Goal: Transaction & Acquisition: Purchase product/service

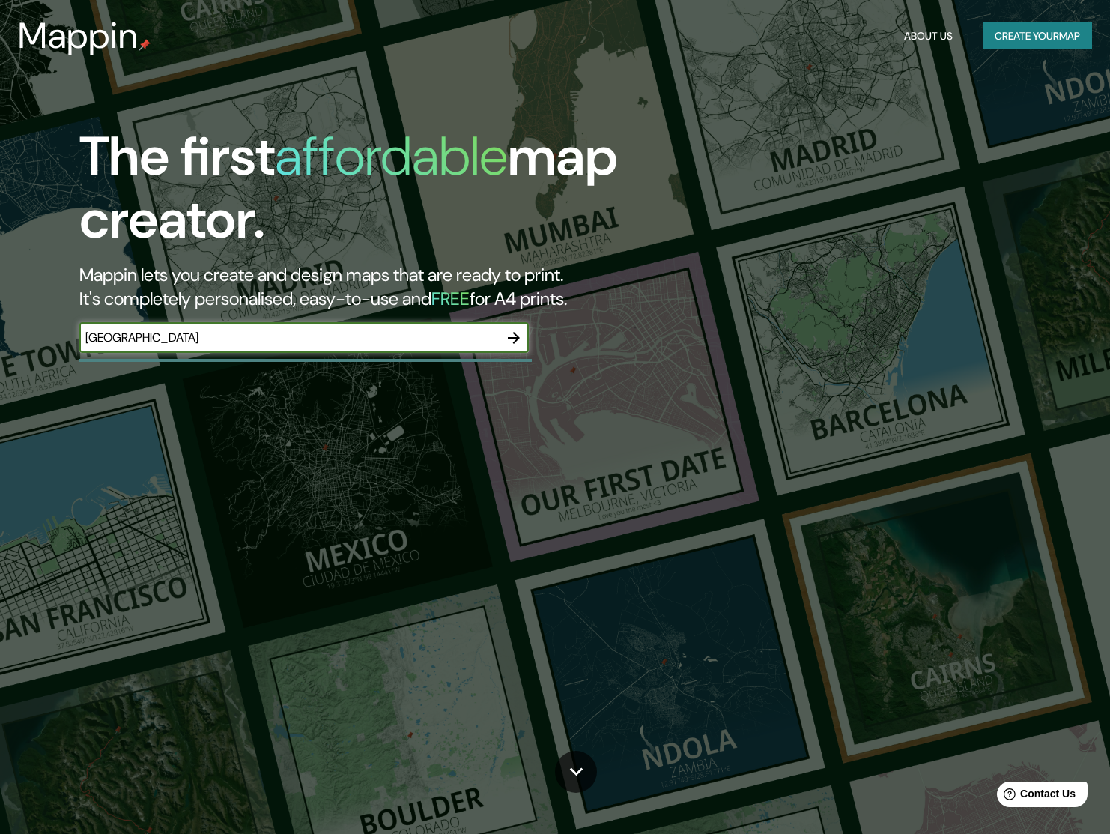
type input "madrid"
click at [507, 333] on icon "button" at bounding box center [514, 338] width 18 height 18
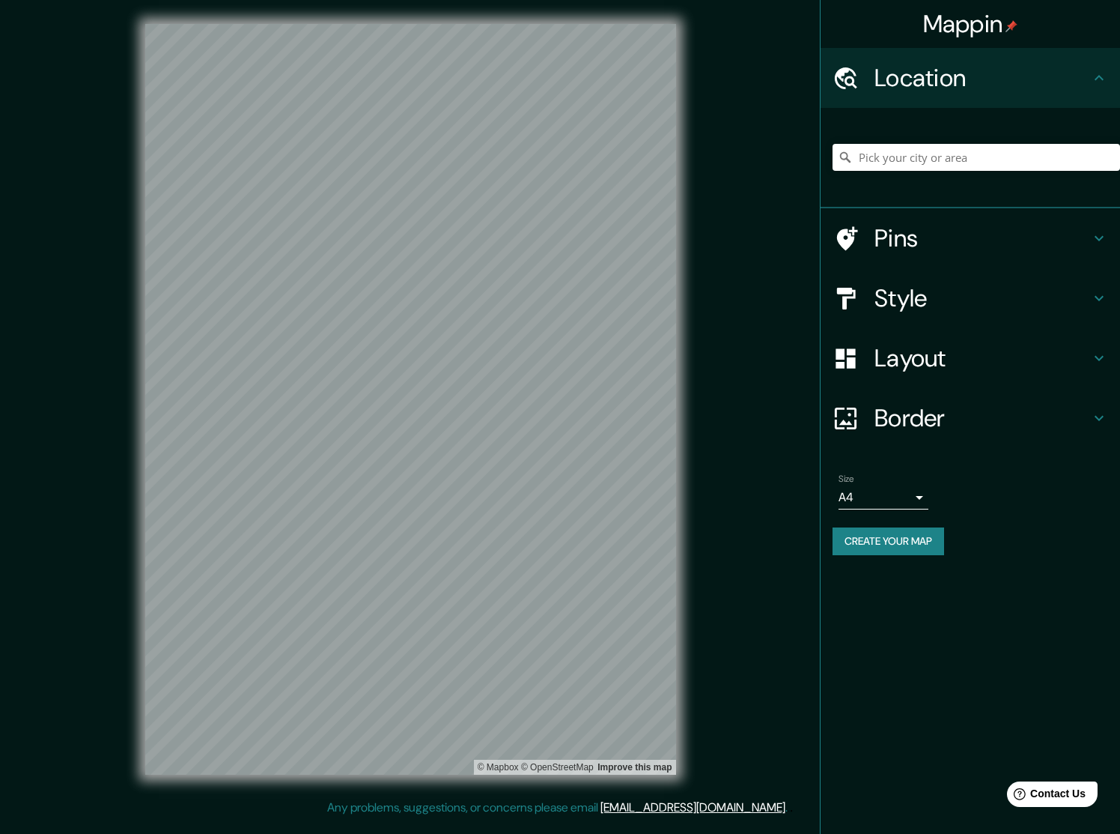
click at [927, 538] on button "Create your map" at bounding box center [889, 541] width 112 height 28
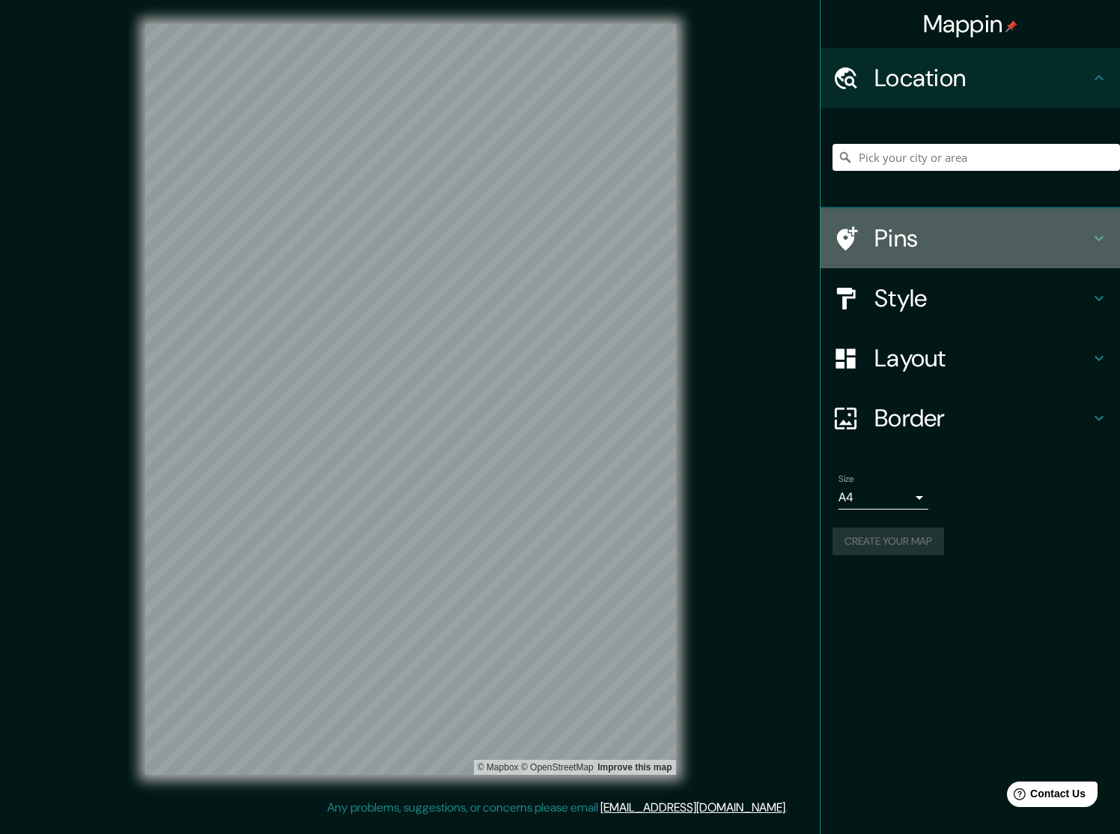
click at [873, 225] on div at bounding box center [854, 238] width 42 height 26
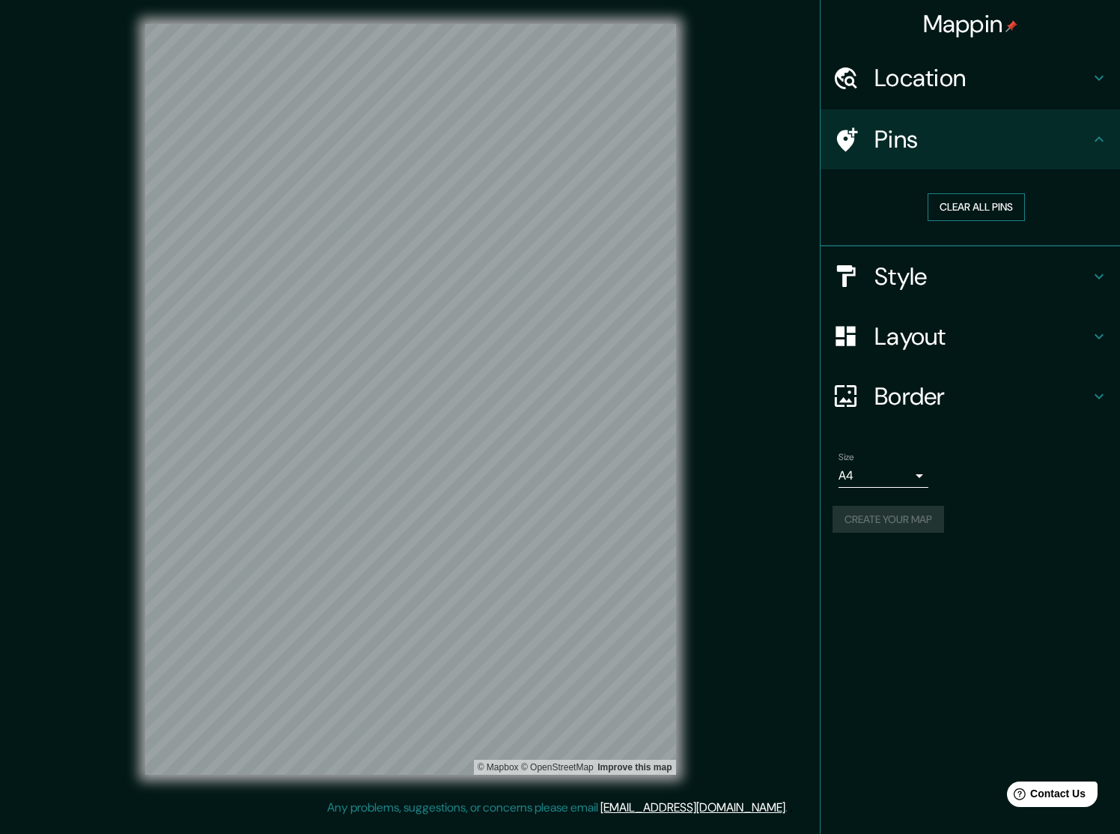
click at [973, 202] on button "Clear all pins" at bounding box center [976, 207] width 97 height 28
click at [926, 272] on h4 "Style" at bounding box center [983, 276] width 216 height 30
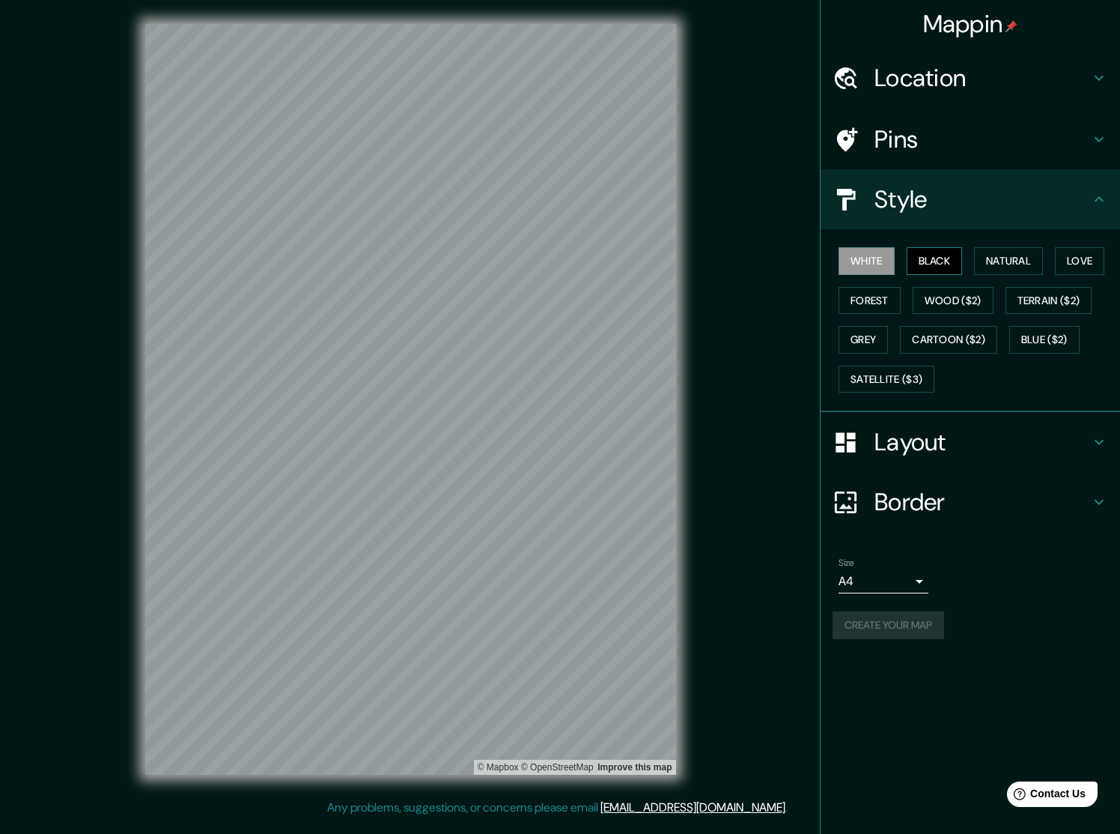
click at [937, 256] on button "Black" at bounding box center [935, 261] width 56 height 28
click at [1013, 258] on button "Natural" at bounding box center [1008, 261] width 69 height 28
click at [1084, 258] on button "Love" at bounding box center [1079, 261] width 49 height 28
click at [872, 294] on button "Forest" at bounding box center [870, 301] width 62 height 28
click at [1017, 256] on button "Natural" at bounding box center [1008, 261] width 69 height 28
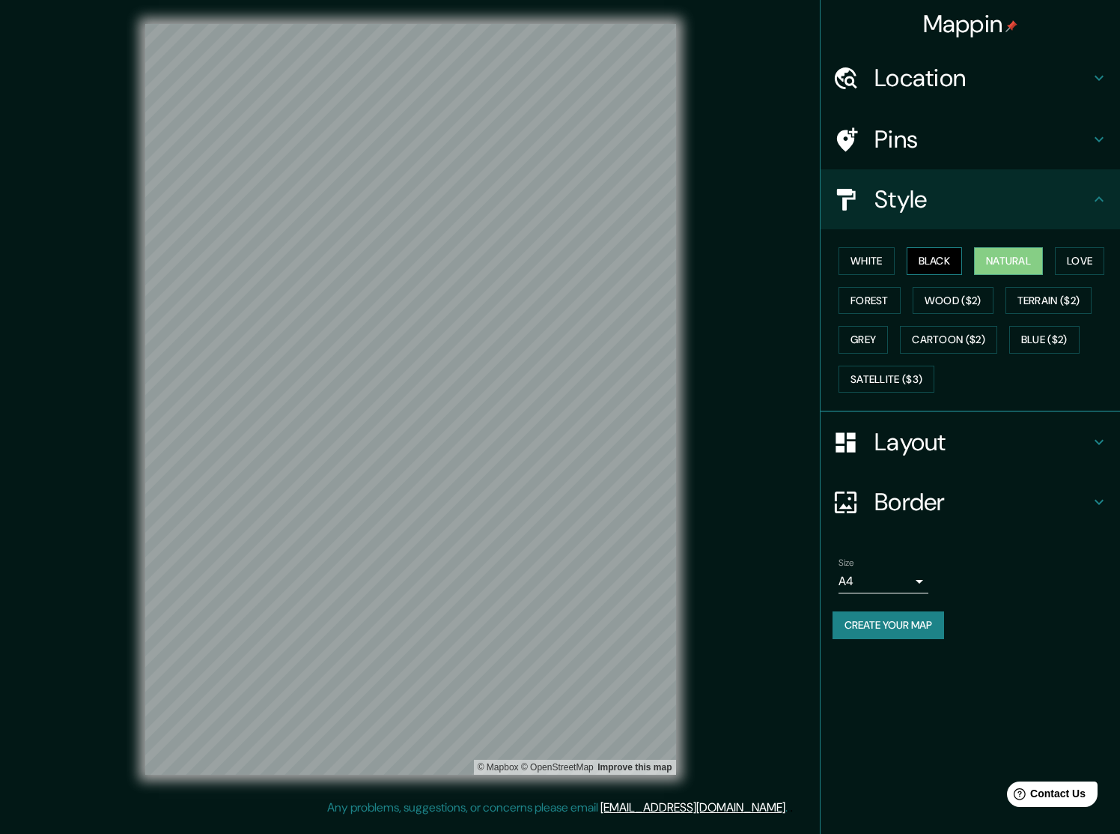
click at [924, 255] on button "Black" at bounding box center [935, 261] width 56 height 28
click at [875, 252] on button "White" at bounding box center [867, 261] width 56 height 28
click at [941, 447] on h4 "Layout" at bounding box center [983, 442] width 216 height 30
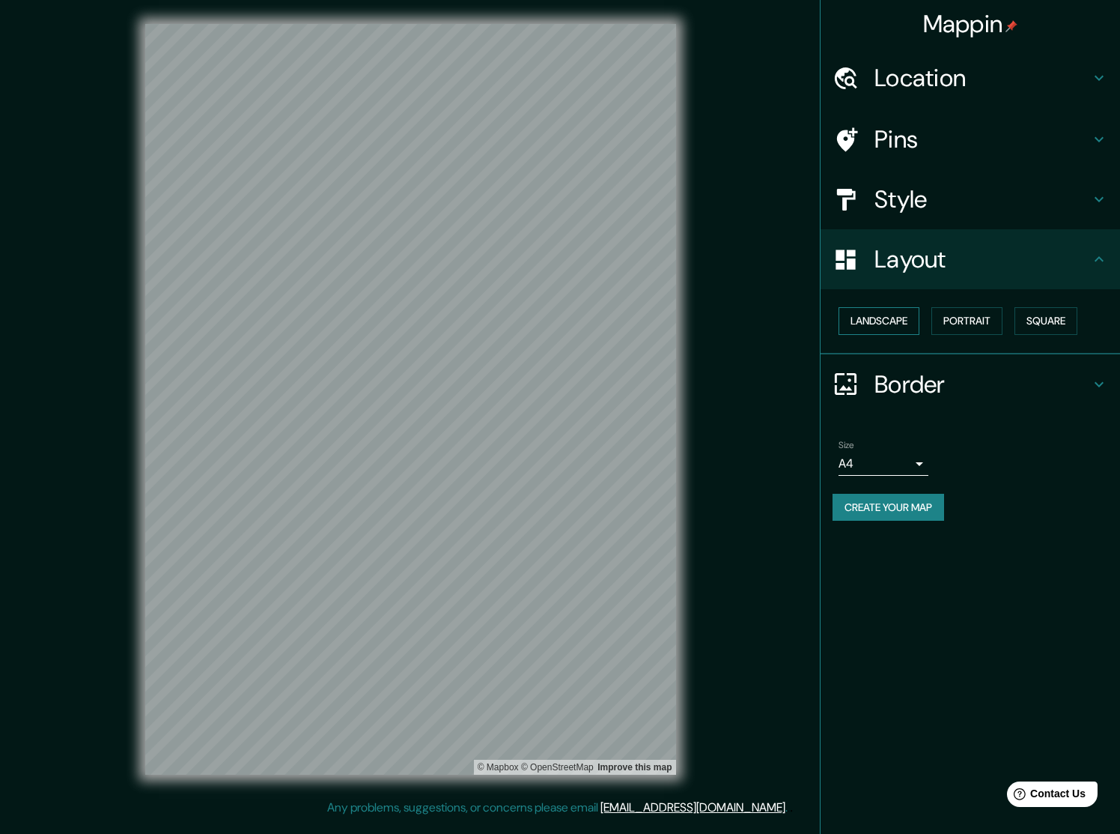
click at [887, 318] on button "Landscape" at bounding box center [879, 321] width 81 height 28
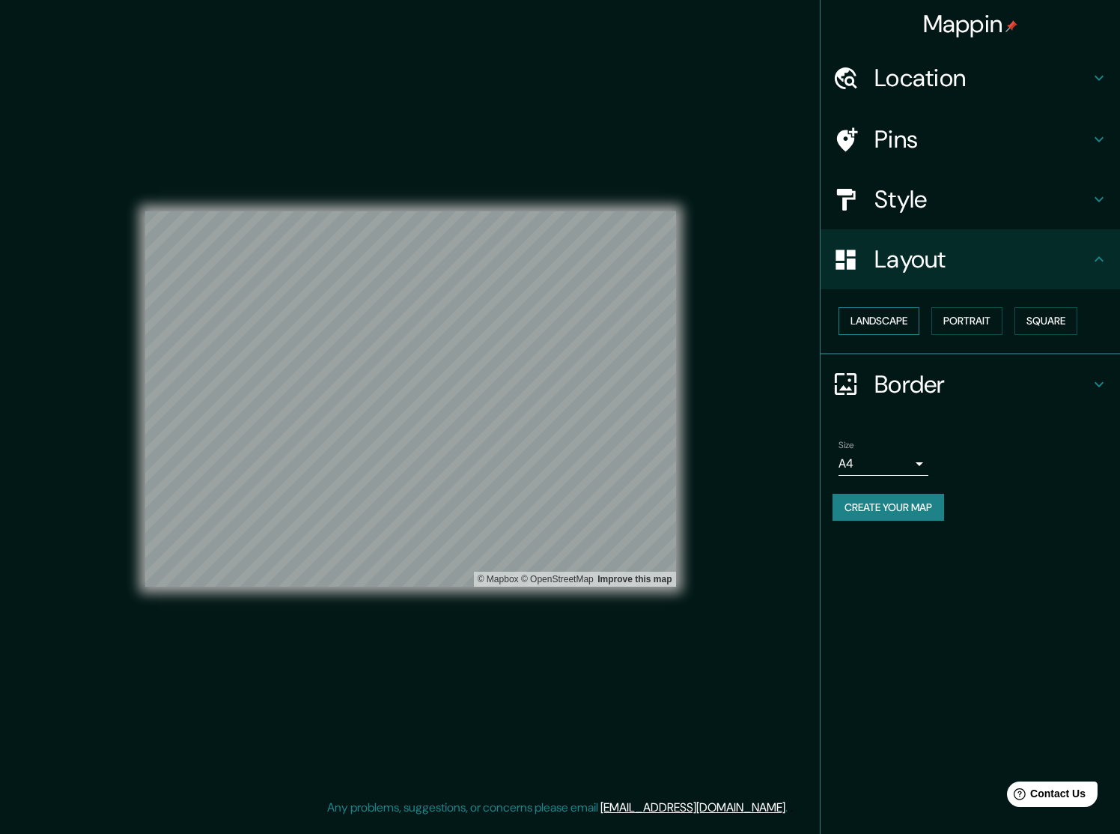
click at [887, 318] on button "Landscape" at bounding box center [879, 321] width 81 height 28
click at [979, 315] on button "Portrait" at bounding box center [967, 321] width 71 height 28
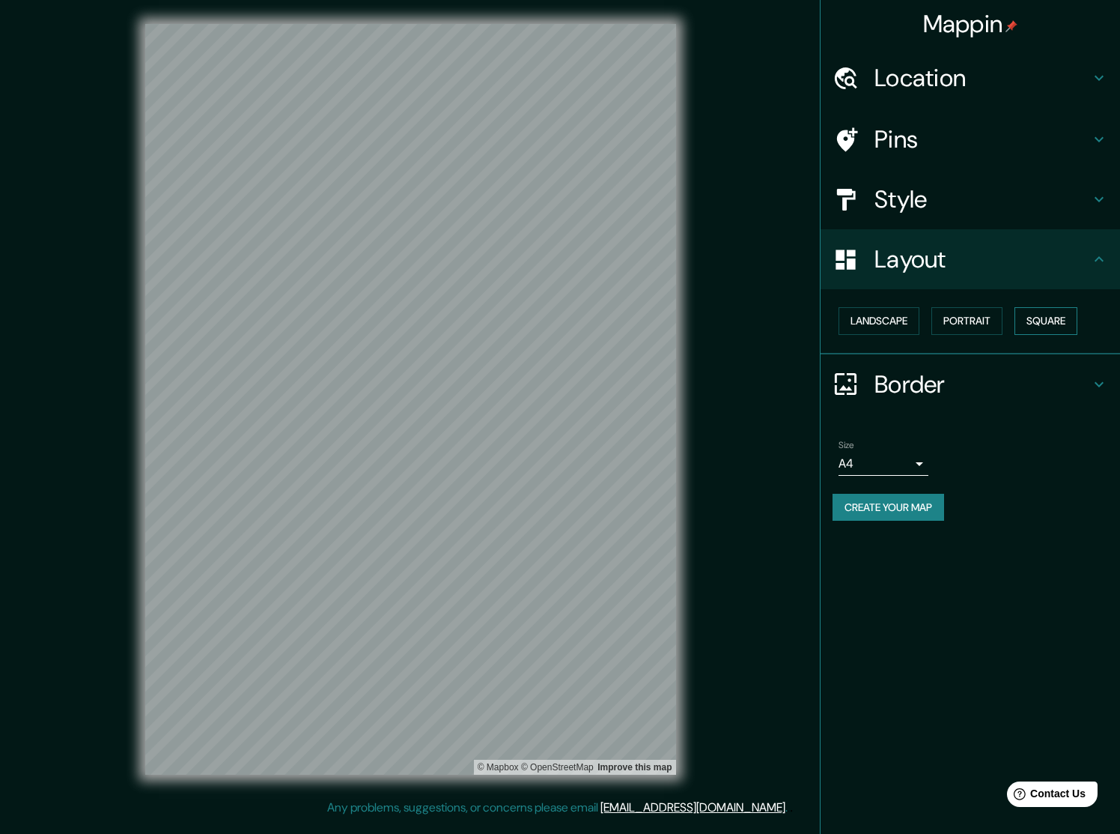
click at [1063, 316] on button "Square" at bounding box center [1046, 321] width 63 height 28
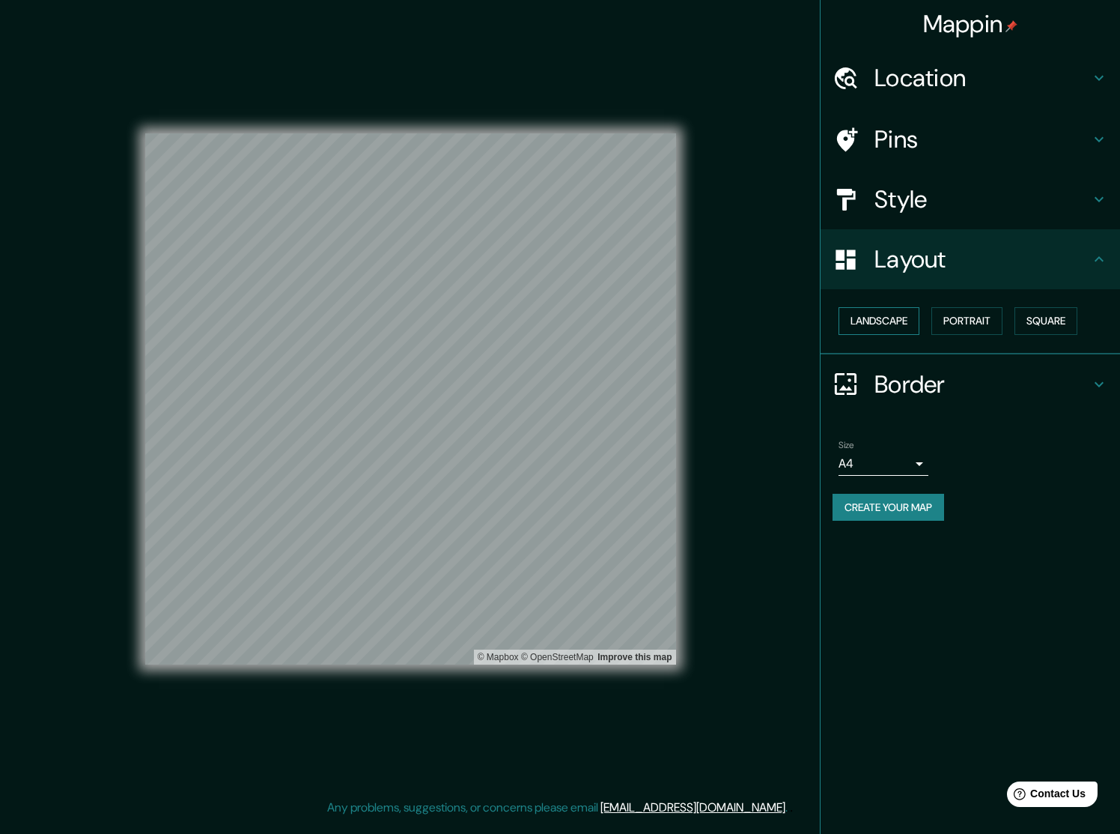
drag, startPoint x: 990, startPoint y: 318, endPoint x: 914, endPoint y: 317, distance: 75.7
click at [989, 318] on button "Portrait" at bounding box center [967, 321] width 71 height 28
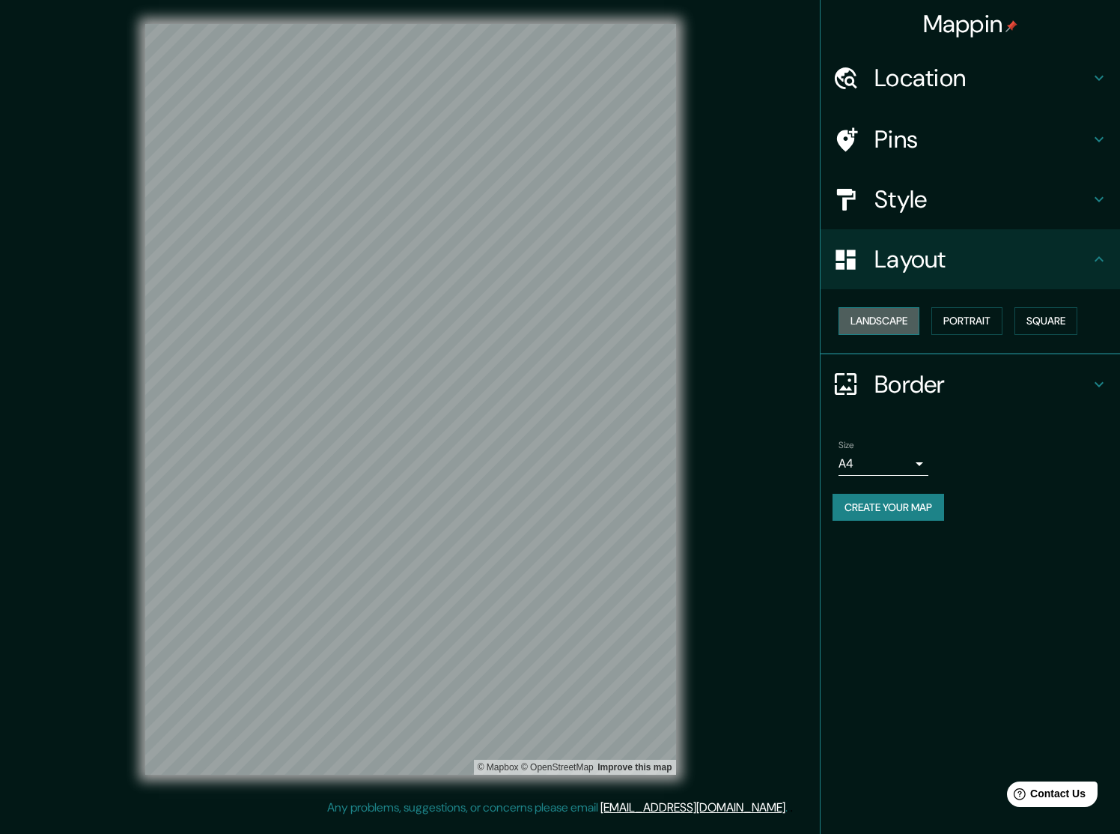
drag, startPoint x: 882, startPoint y: 317, endPoint x: 903, endPoint y: 315, distance: 21.0
click at [882, 317] on button "Landscape" at bounding box center [879, 321] width 81 height 28
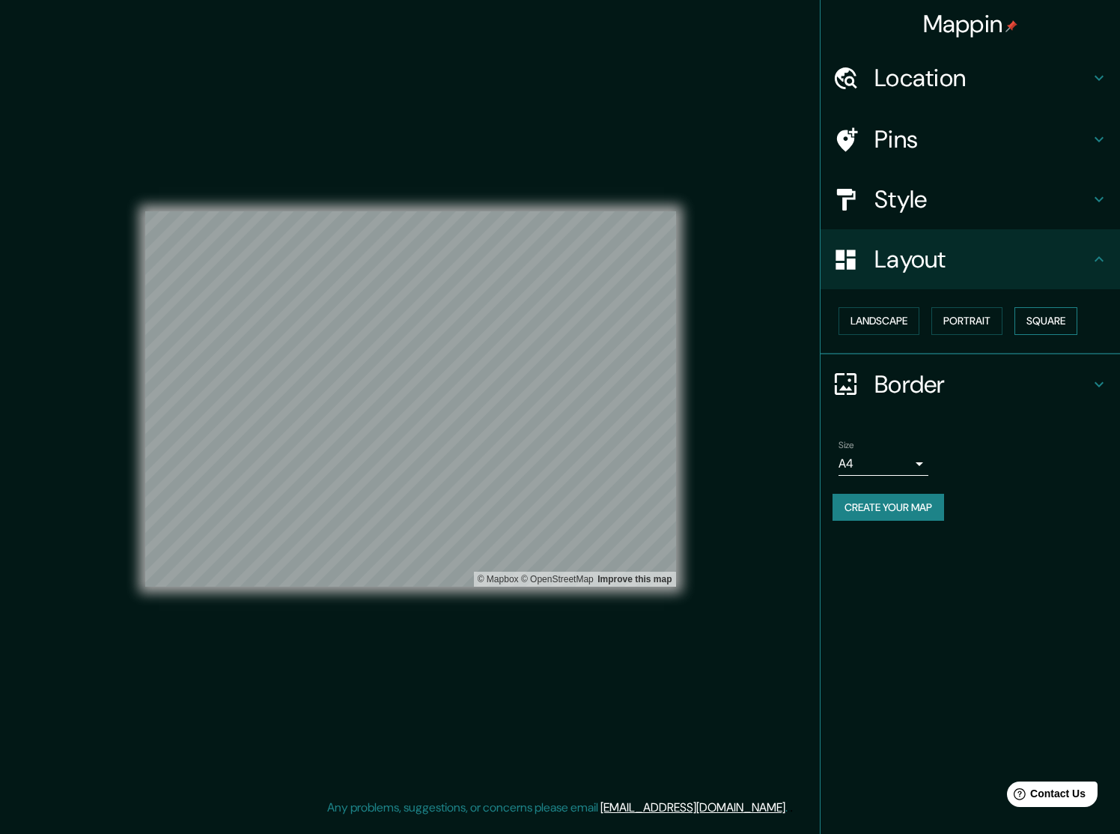
click at [1063, 318] on button "Square" at bounding box center [1046, 321] width 63 height 28
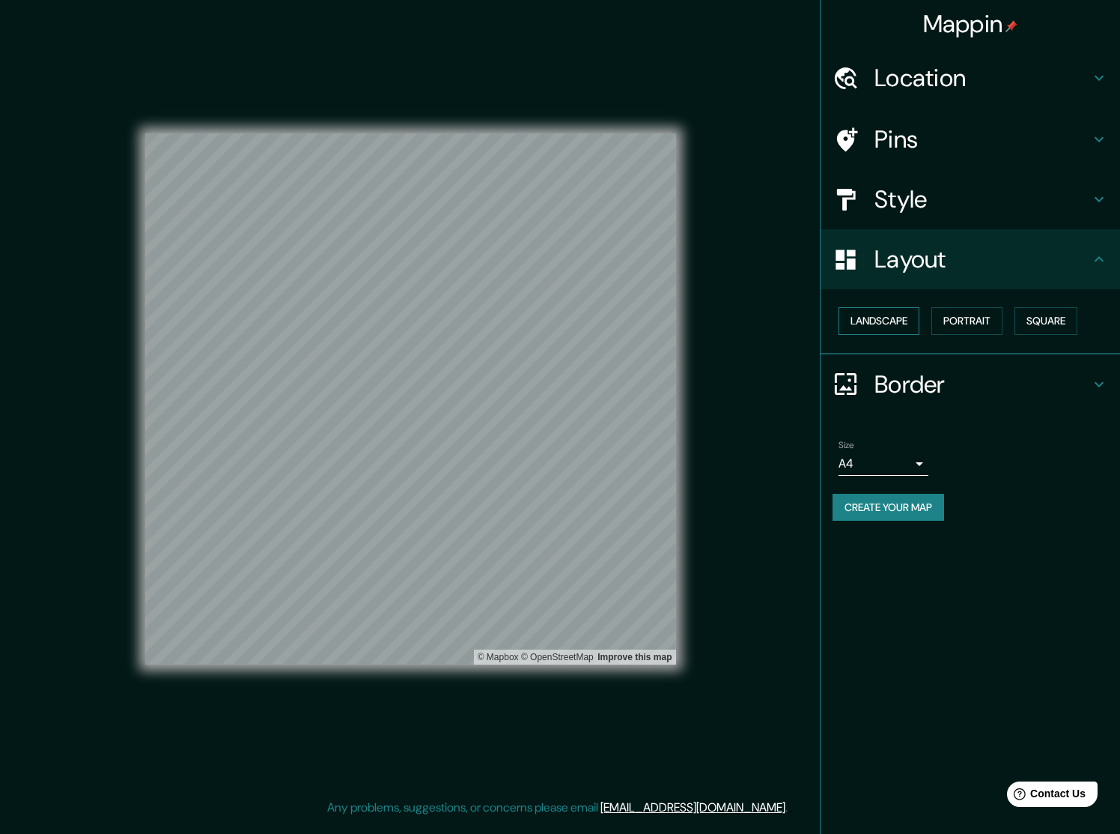
click at [878, 316] on button "Landscape" at bounding box center [879, 321] width 81 height 28
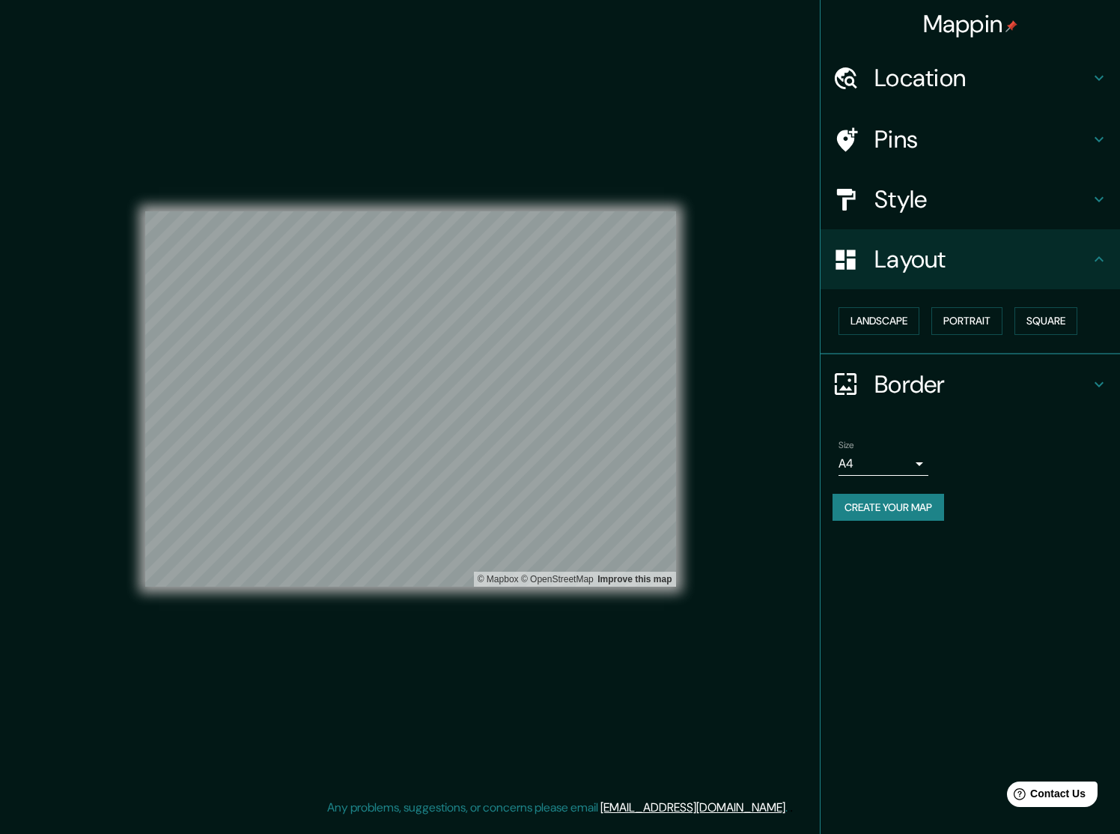
click at [902, 461] on body "Mappin Location Pins Style Layout Landscape Portrait Square Border Choose a bor…" at bounding box center [560, 417] width 1120 height 834
click at [903, 485] on li "A4" at bounding box center [884, 490] width 90 height 27
click at [900, 386] on h4 "Border" at bounding box center [983, 384] width 216 height 30
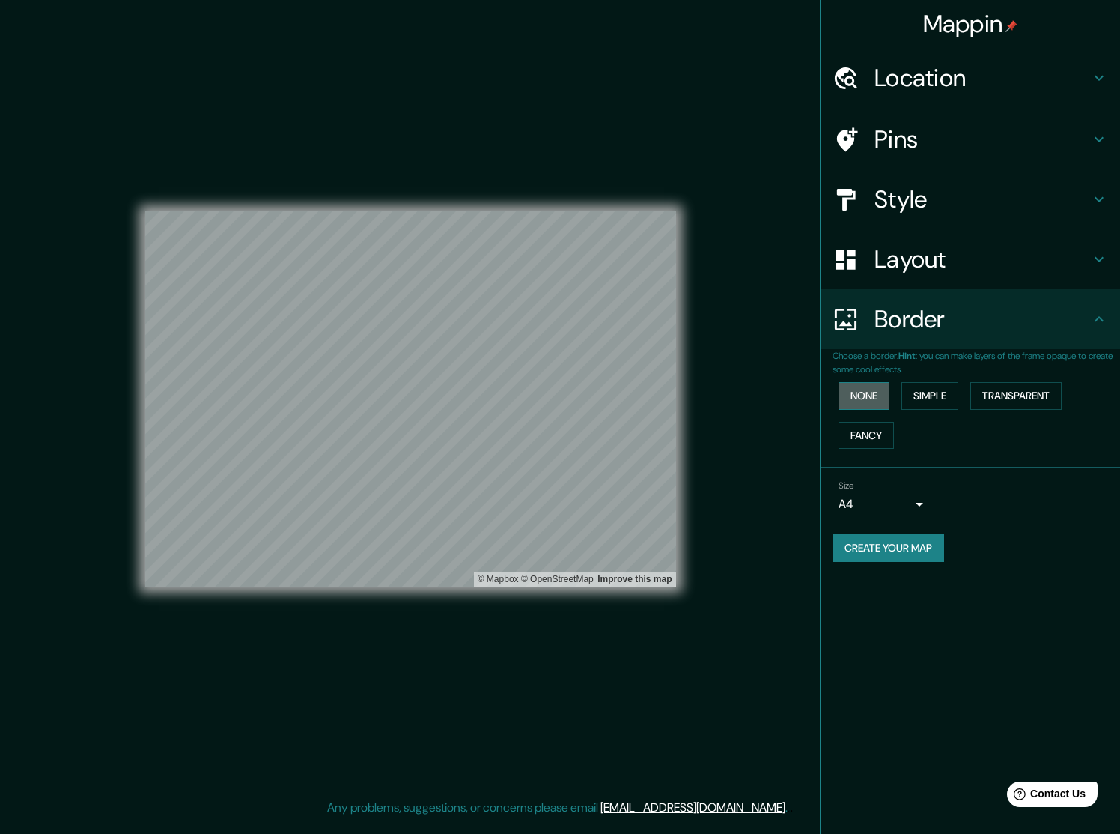
click at [866, 396] on button "None" at bounding box center [864, 396] width 51 height 28
click at [866, 392] on button "None" at bounding box center [864, 396] width 51 height 28
click at [878, 382] on button "None" at bounding box center [864, 396] width 51 height 28
click at [935, 386] on button "Simple" at bounding box center [930, 396] width 57 height 28
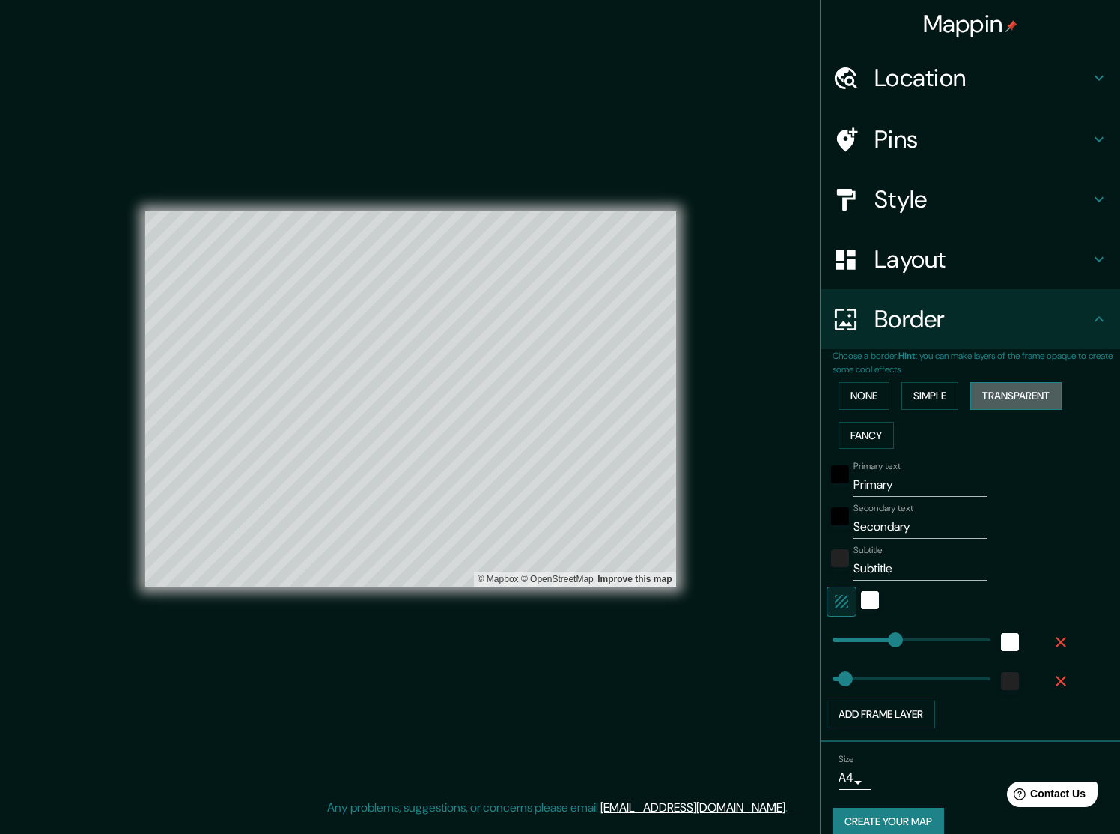
click at [989, 387] on button "Transparent" at bounding box center [1016, 396] width 91 height 28
click at [860, 426] on button "Fancy" at bounding box center [866, 436] width 55 height 28
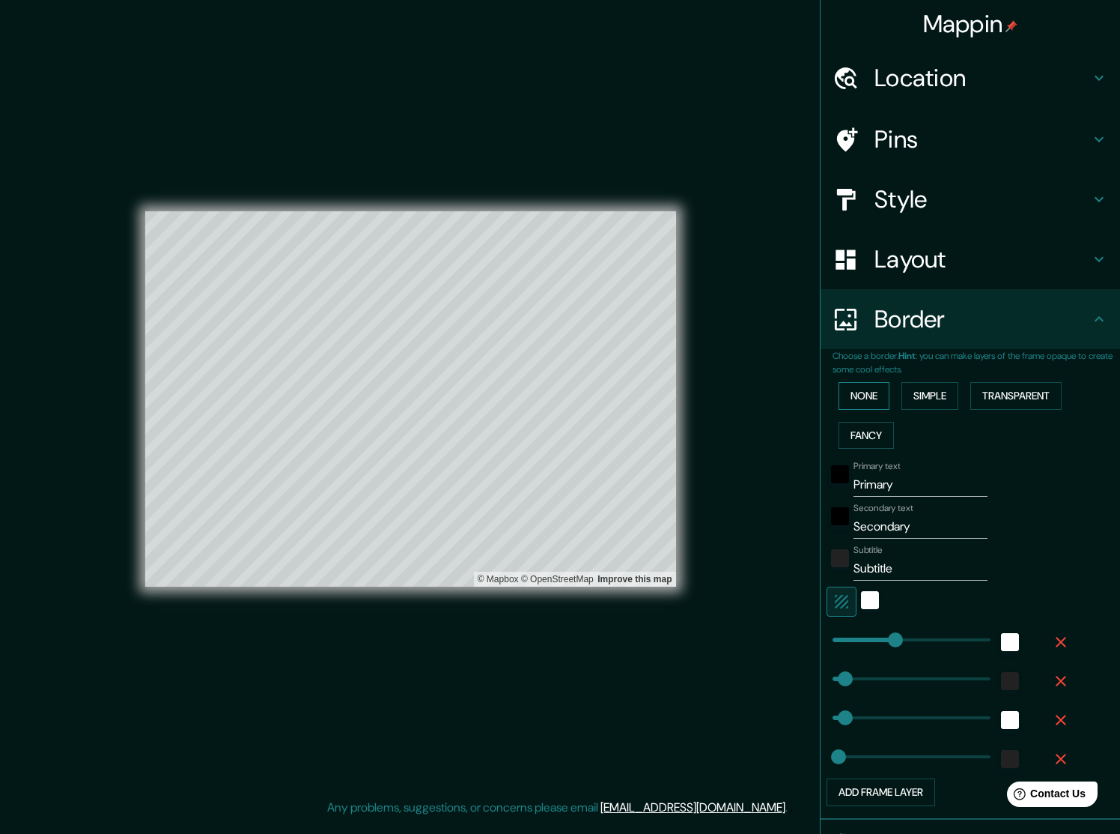
click at [860, 401] on button "None" at bounding box center [864, 396] width 51 height 28
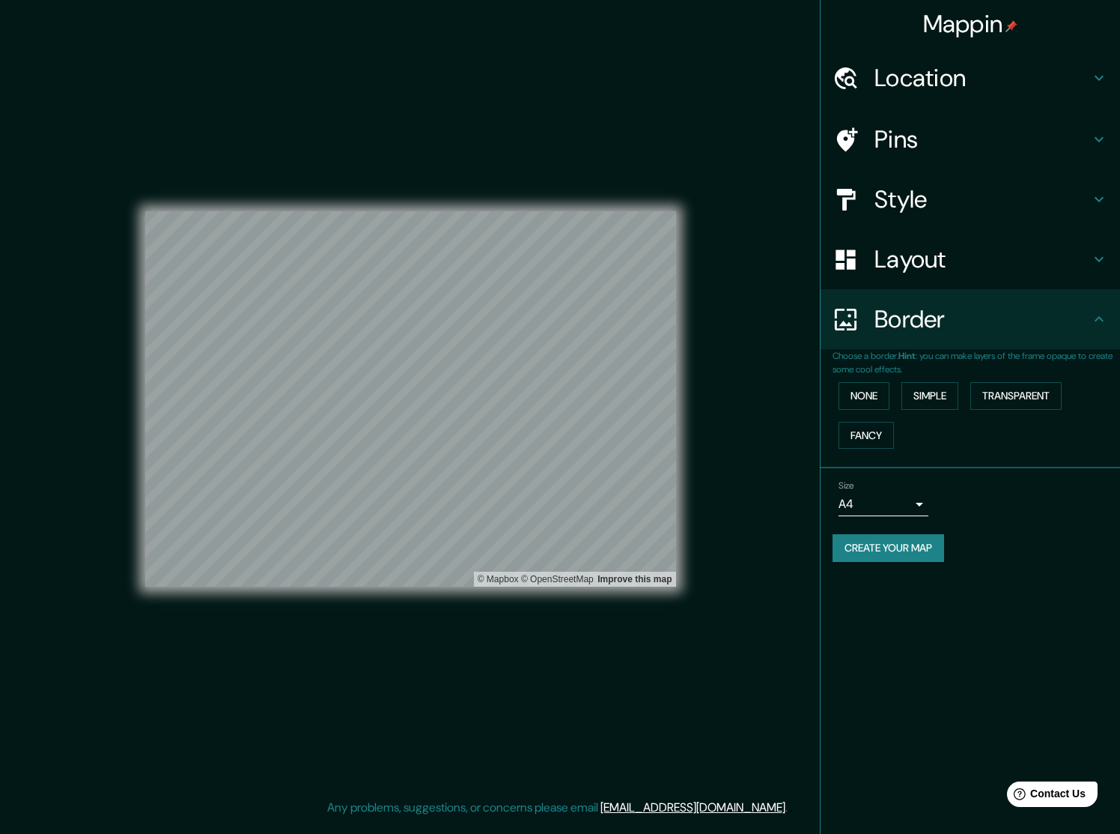
click at [959, 323] on h4 "Border" at bounding box center [983, 319] width 216 height 30
click at [926, 76] on div "Location" at bounding box center [971, 78] width 300 height 60
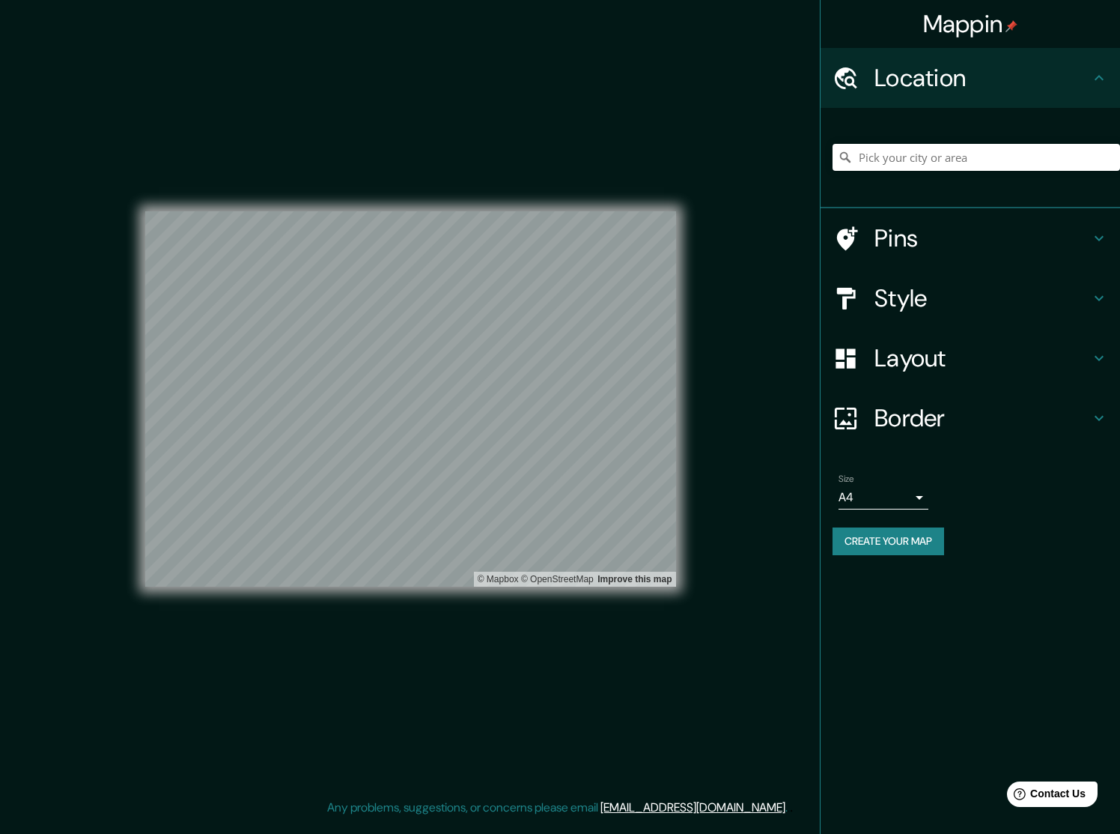
click at [898, 225] on h4 "Pins" at bounding box center [983, 238] width 216 height 30
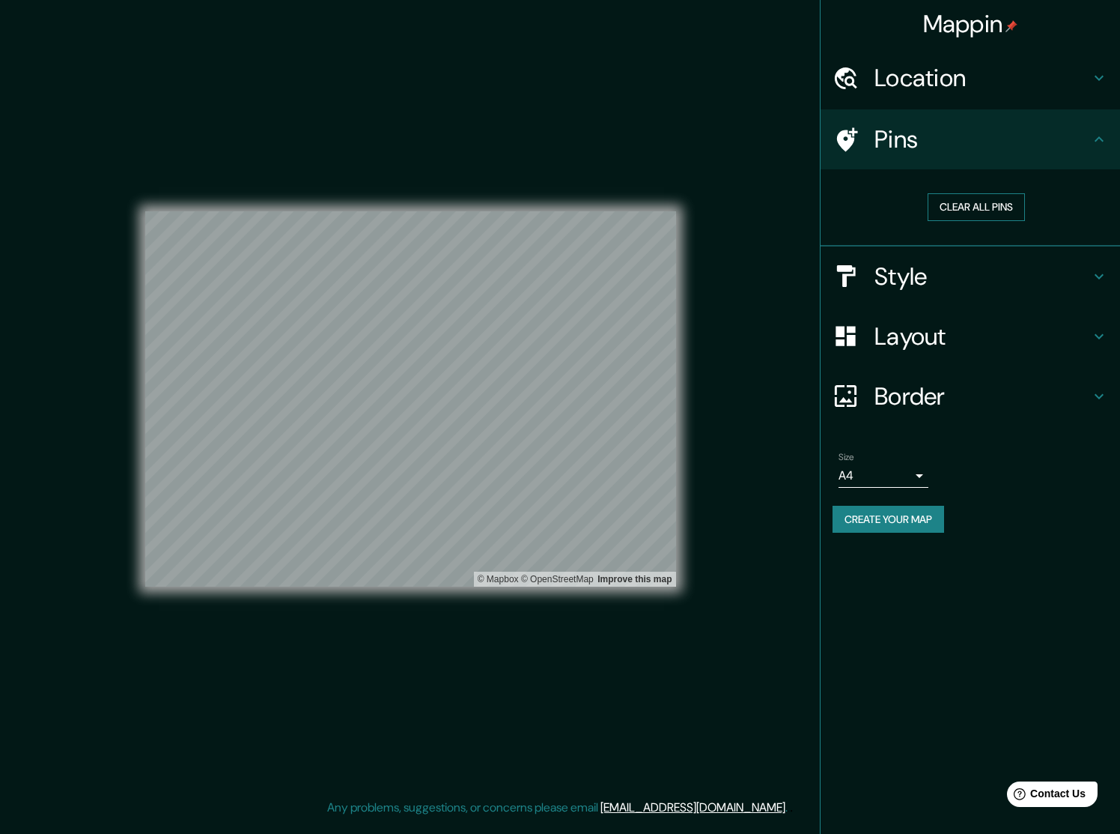
click at [952, 202] on button "Clear all pins" at bounding box center [976, 207] width 97 height 28
click at [886, 509] on button "Create your map" at bounding box center [889, 520] width 112 height 28
click at [49, 398] on div "Mappin Location Pins Clear all pins Style Layout Border Choose a border. Hint :…" at bounding box center [560, 411] width 1120 height 822
click at [919, 506] on div "Create your map" at bounding box center [971, 520] width 276 height 28
click at [909, 521] on button "Create your map" at bounding box center [889, 520] width 112 height 28
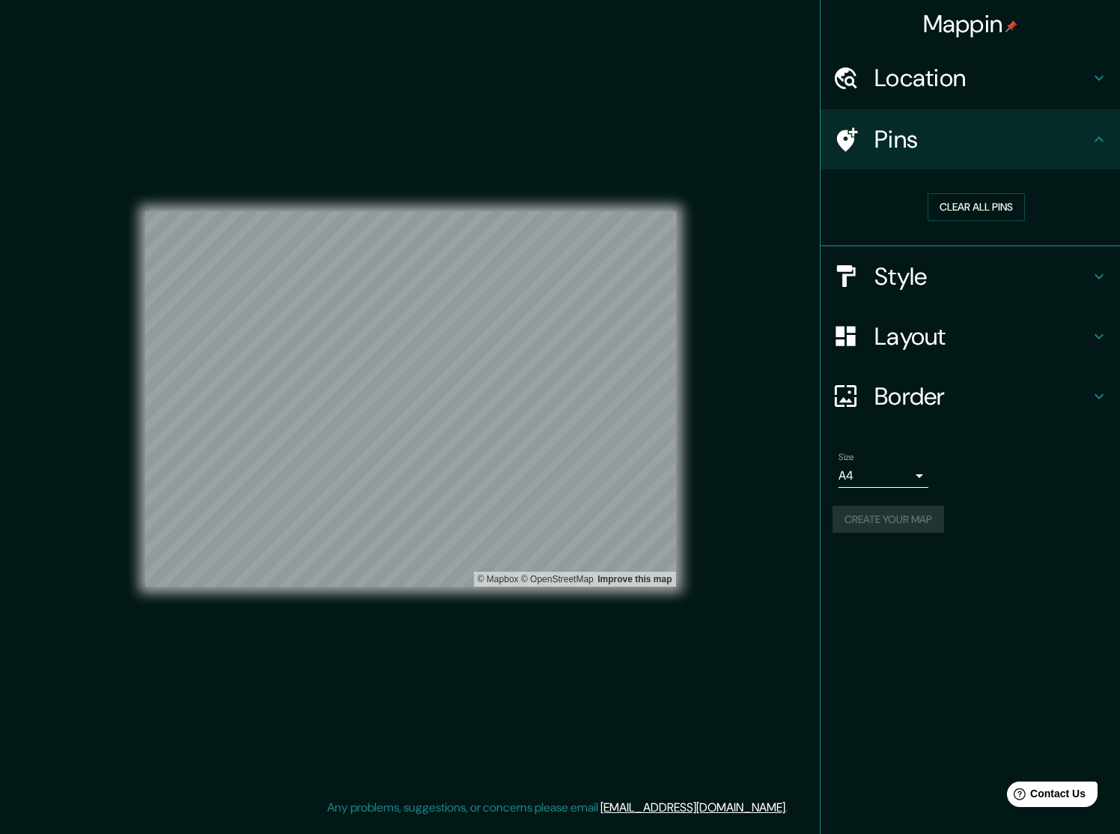
click at [970, 73] on h4 "Location" at bounding box center [983, 78] width 216 height 30
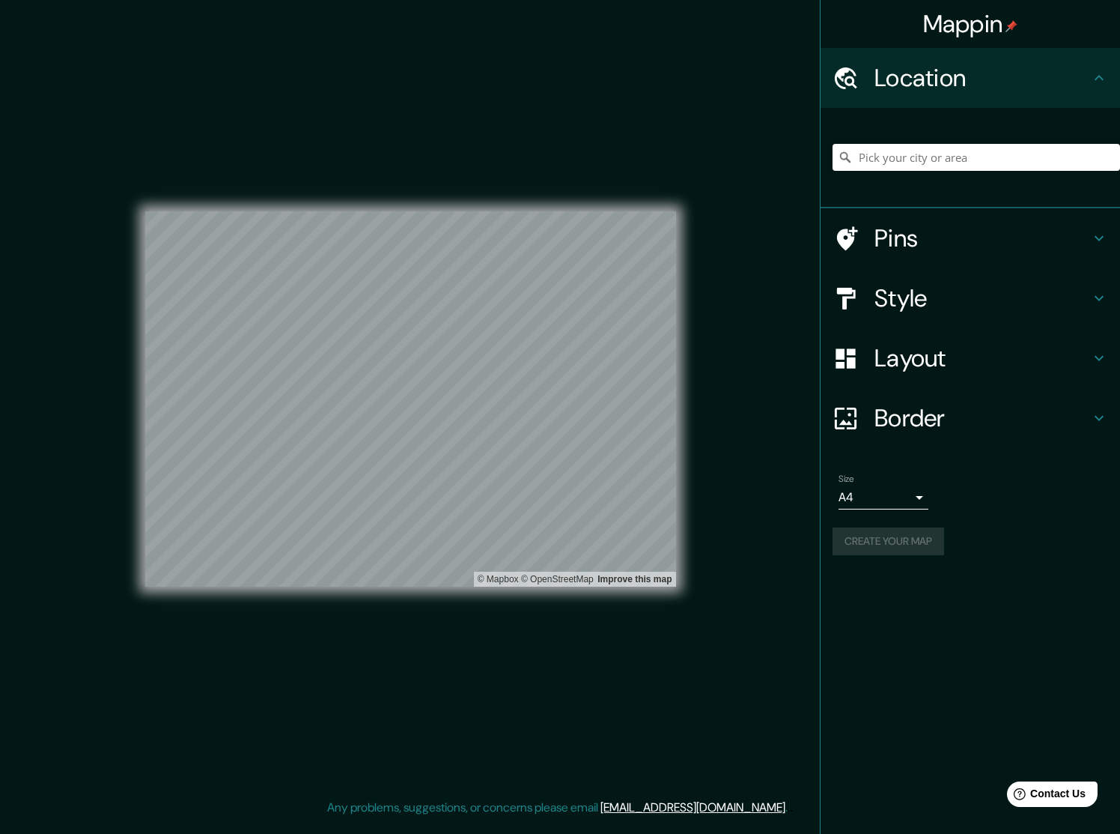
click at [970, 73] on h4 "Location" at bounding box center [983, 78] width 216 height 30
click at [893, 533] on button "Create your map" at bounding box center [889, 541] width 112 height 28
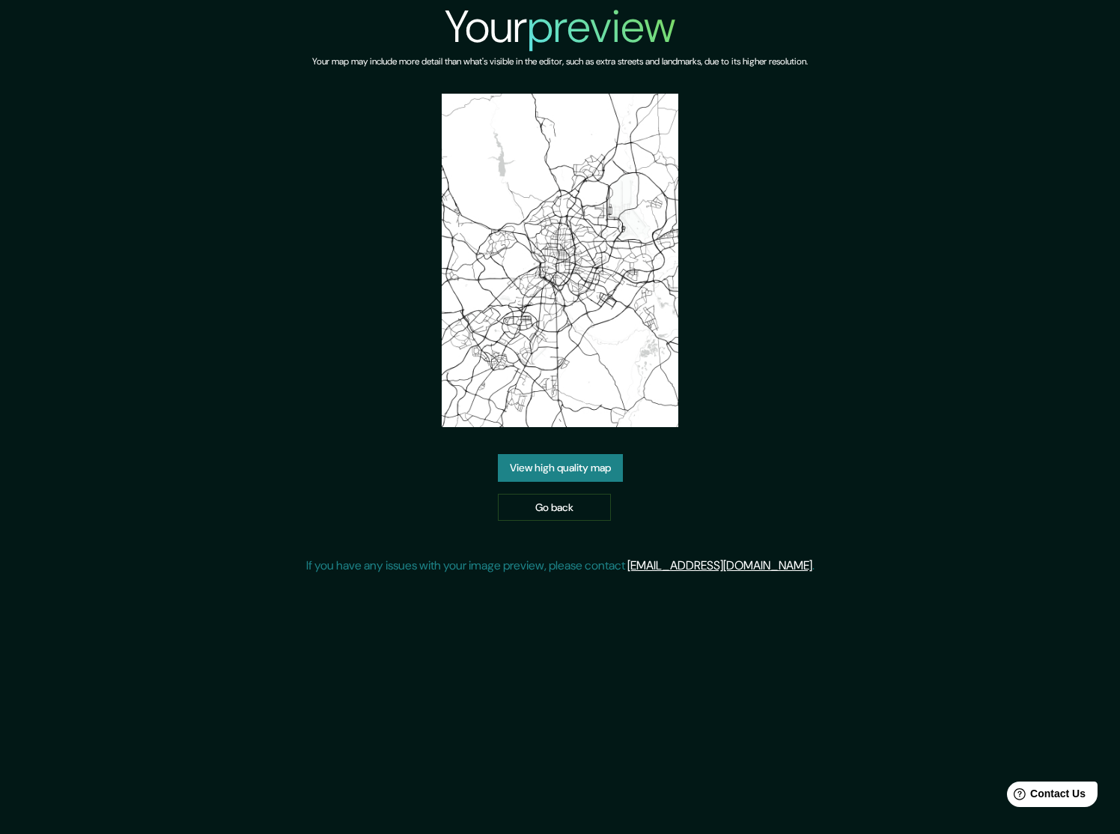
click at [601, 471] on link "View high quality map" at bounding box center [560, 468] width 125 height 28
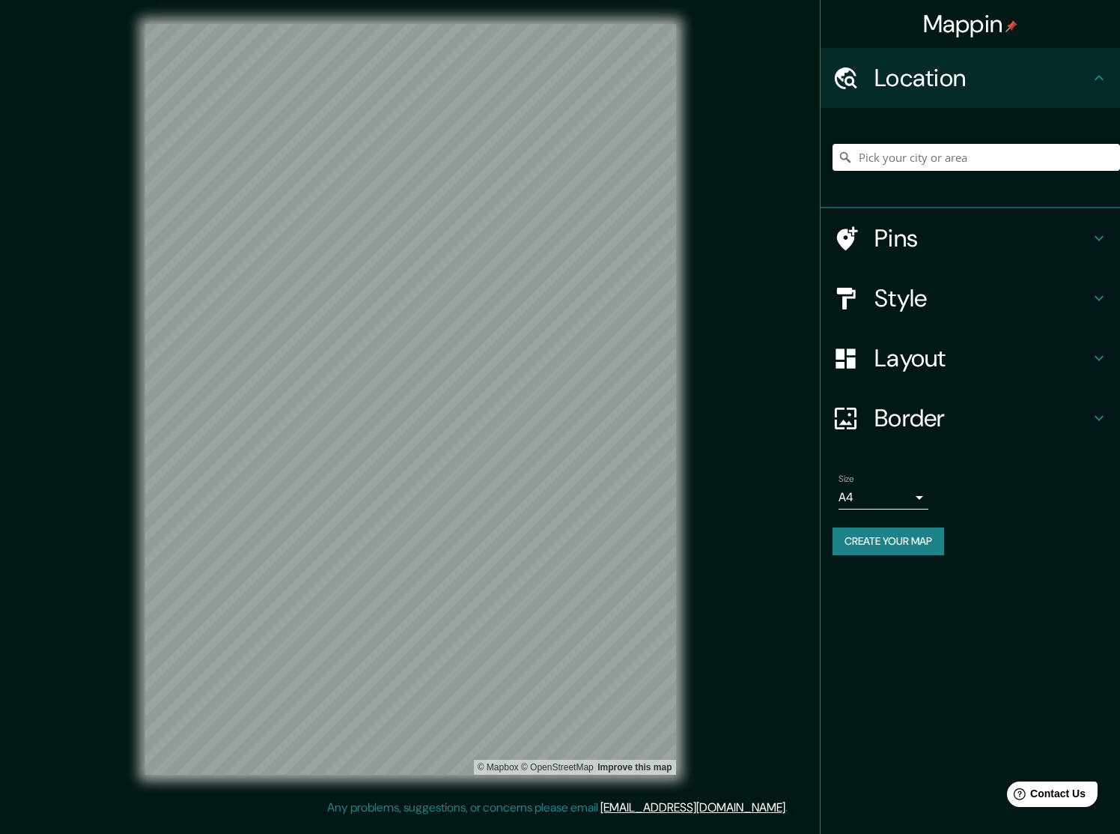
click at [902, 490] on body "Mappin Location Pins Style Layout Border Choose a border. Hint : you can make l…" at bounding box center [560, 417] width 1120 height 834
click at [905, 490] on div at bounding box center [560, 417] width 1120 height 834
click at [914, 347] on h4 "Layout" at bounding box center [983, 358] width 216 height 30
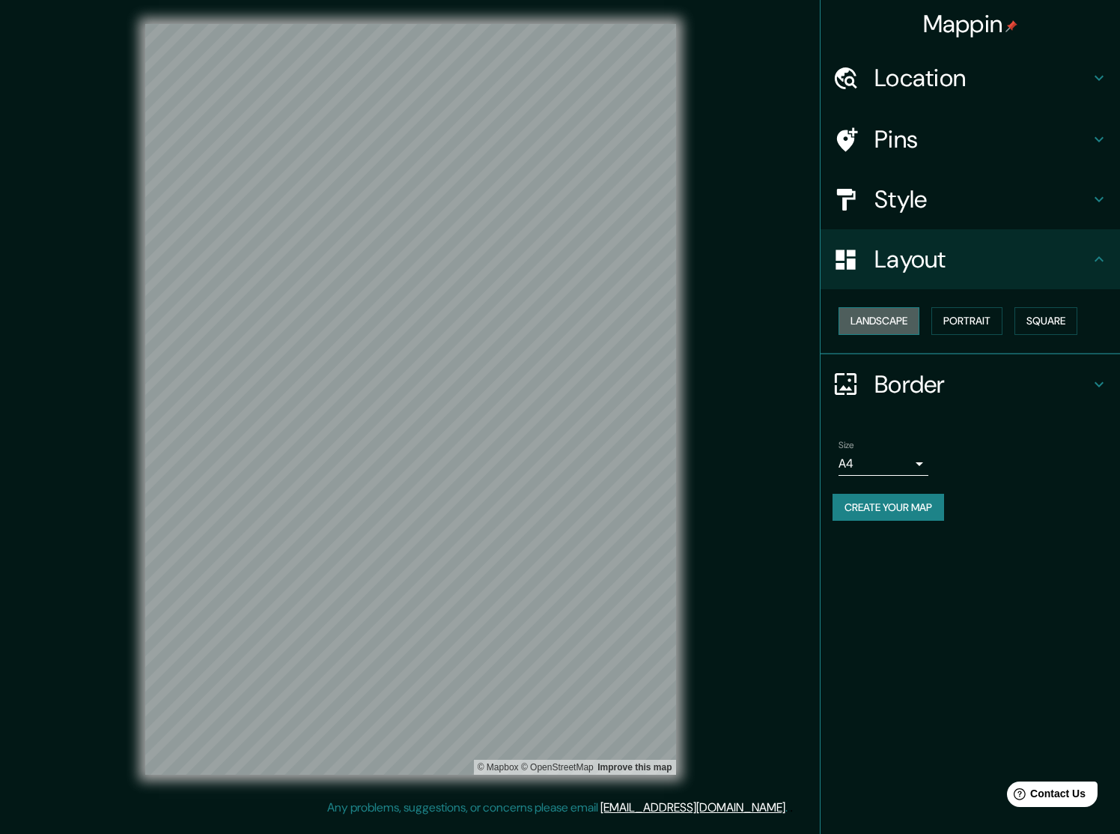
click at [881, 307] on button "Landscape" at bounding box center [879, 321] width 81 height 28
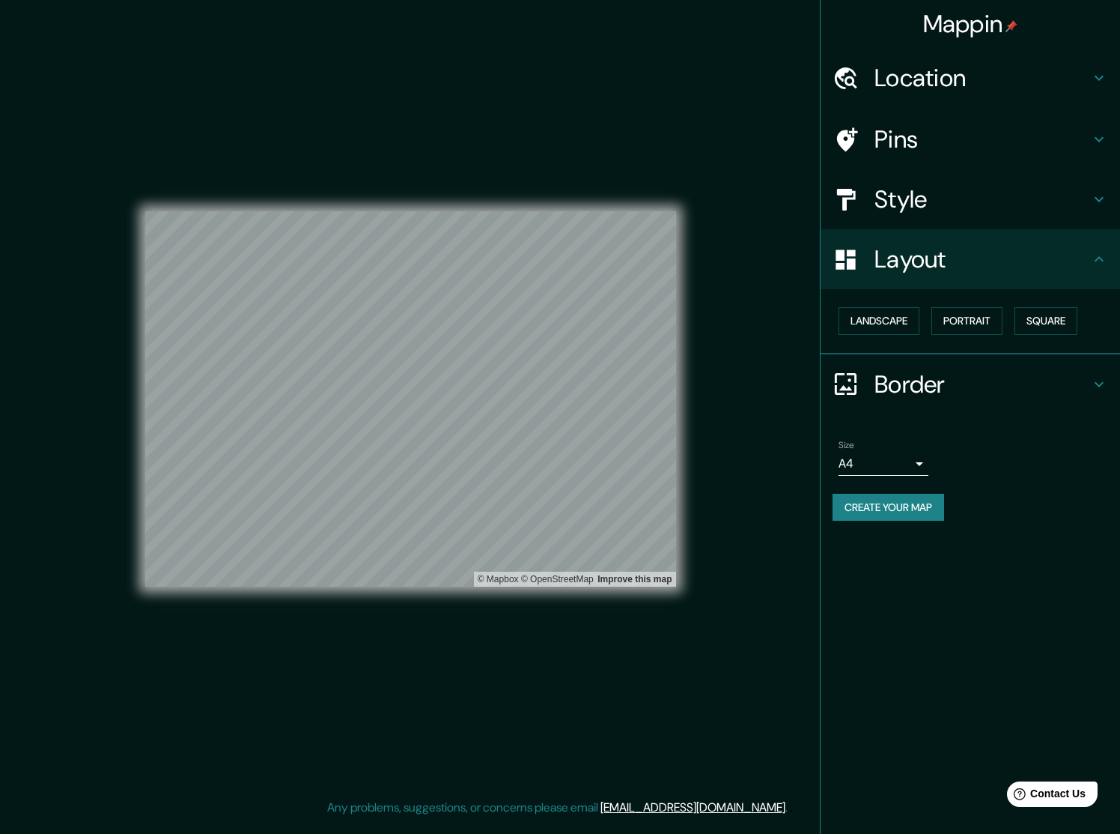
click at [917, 187] on h4 "Style" at bounding box center [983, 199] width 216 height 30
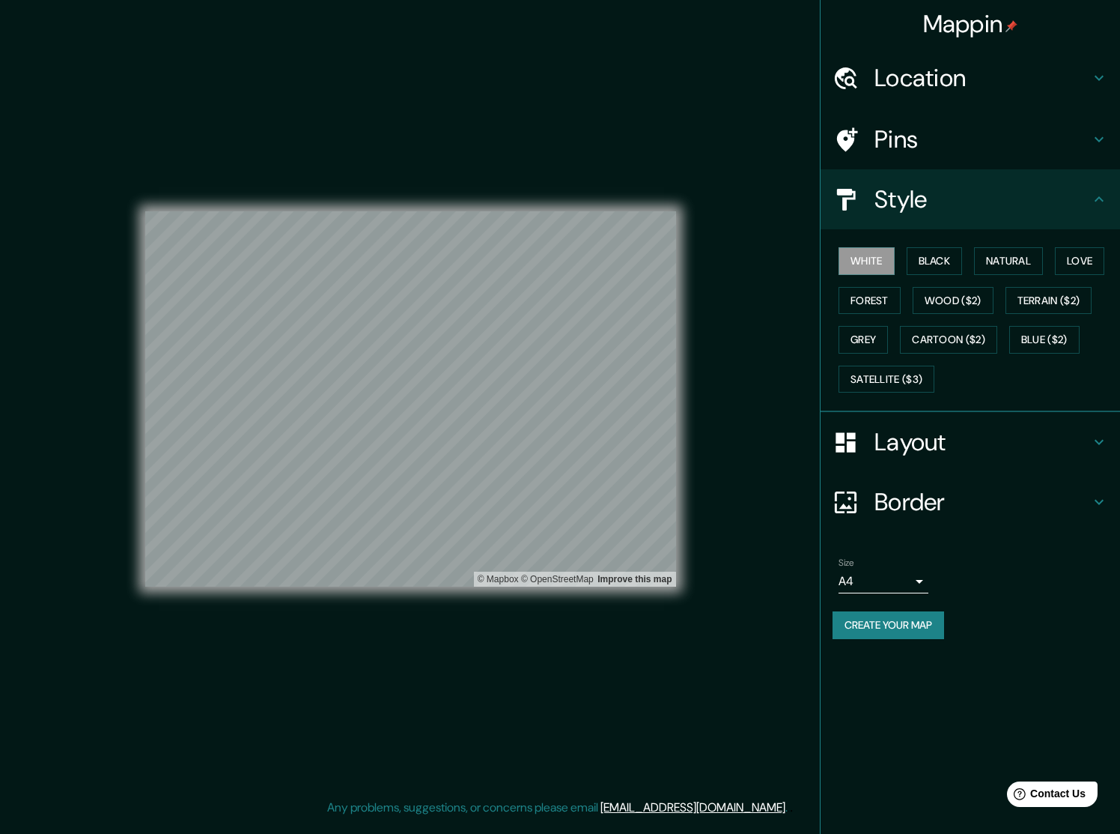
click at [884, 145] on h4 "Pins" at bounding box center [983, 139] width 216 height 30
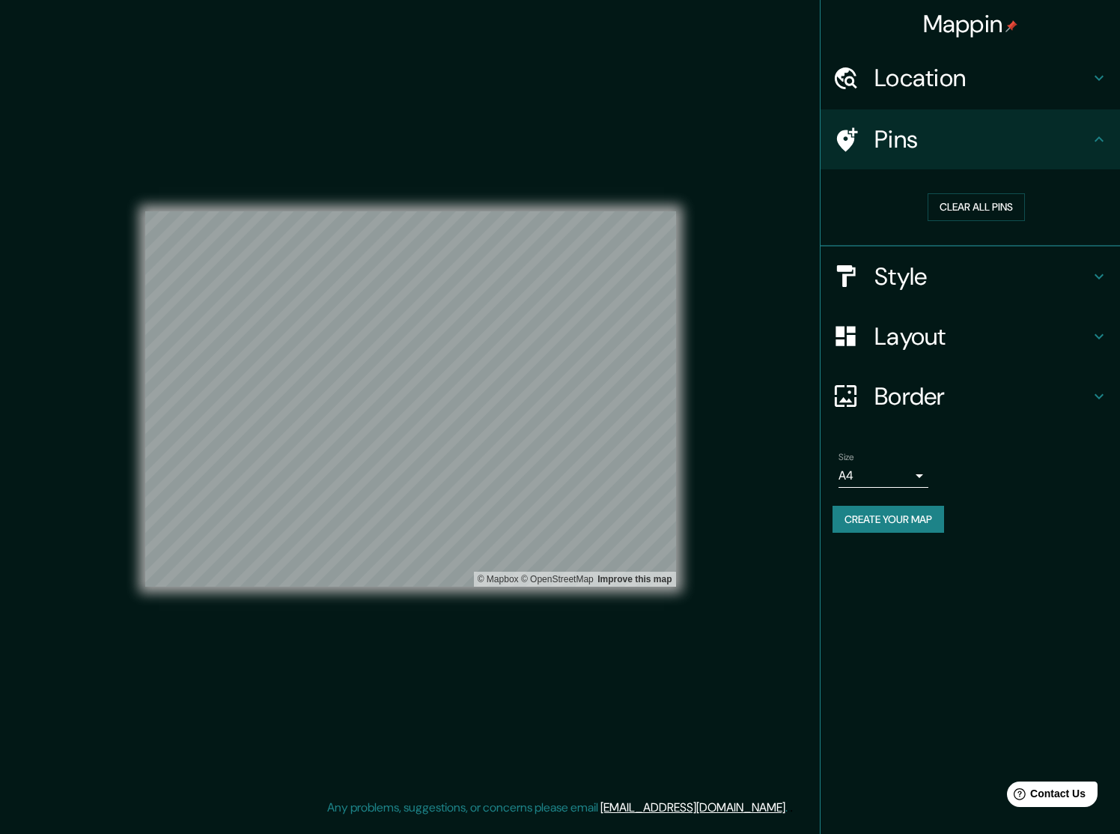
click at [911, 80] on h4 "Location" at bounding box center [983, 78] width 216 height 30
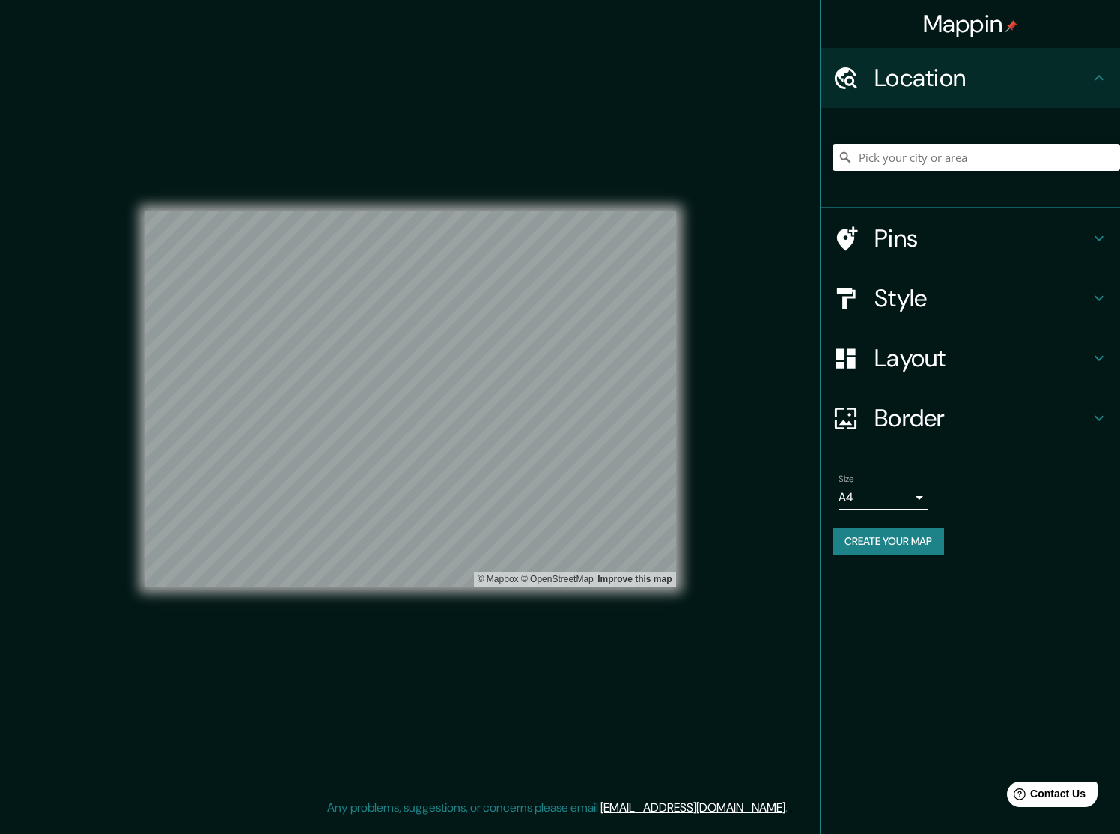
click at [888, 528] on button "Create your map" at bounding box center [889, 541] width 112 height 28
click at [881, 531] on button "Create your map" at bounding box center [889, 541] width 112 height 28
click at [919, 294] on h4 "Style" at bounding box center [983, 298] width 216 height 30
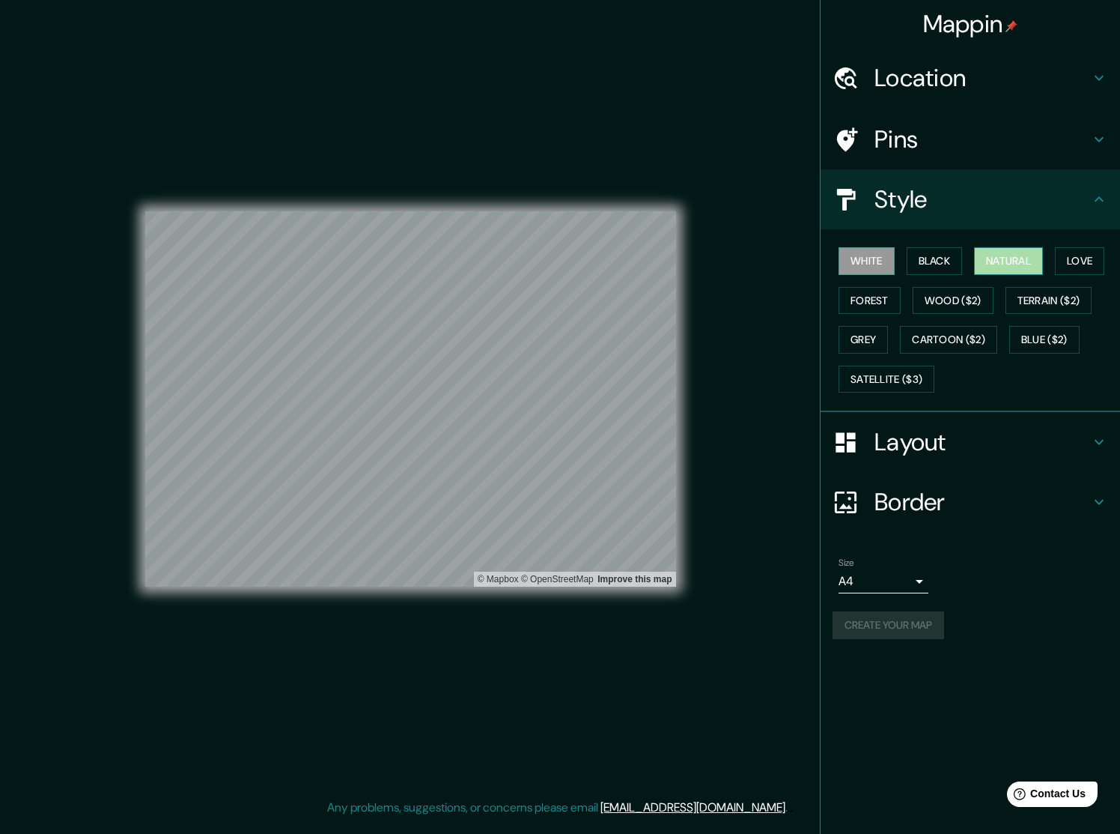
click at [1030, 258] on button "Natural" at bounding box center [1008, 261] width 69 height 28
click at [905, 428] on h4 "Layout" at bounding box center [983, 442] width 216 height 30
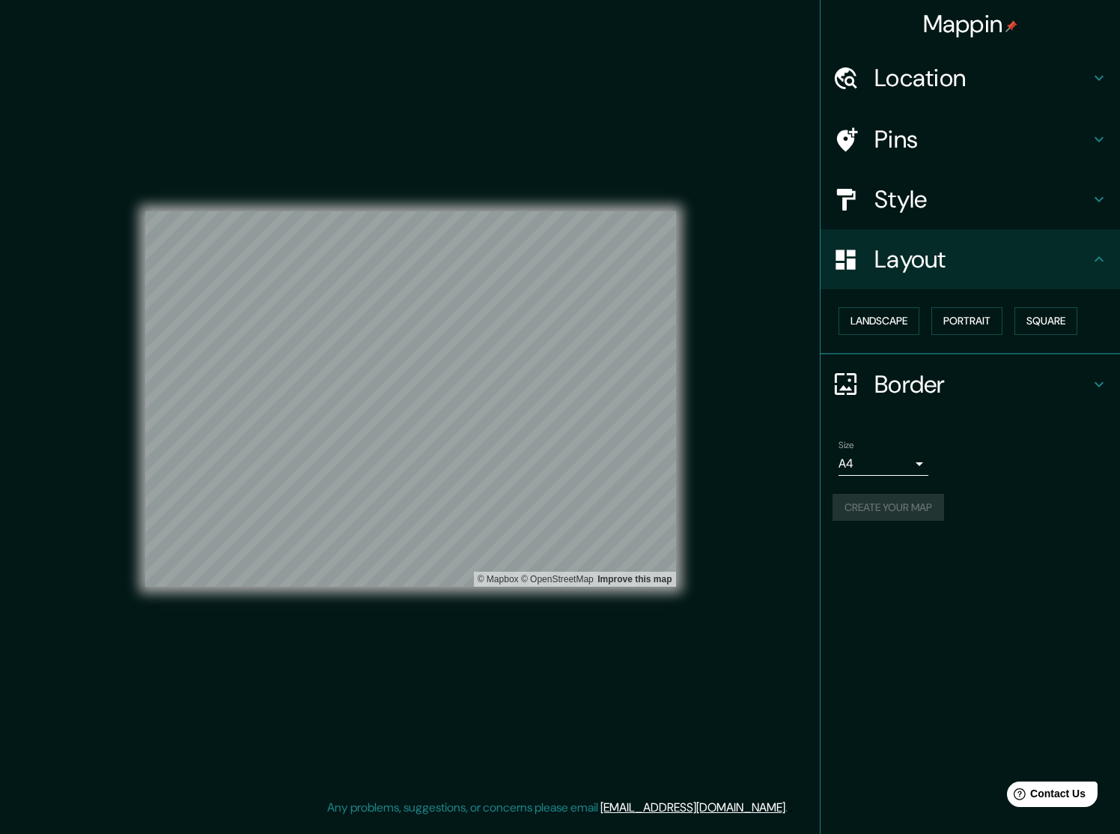
click at [907, 386] on h4 "Border" at bounding box center [983, 384] width 216 height 30
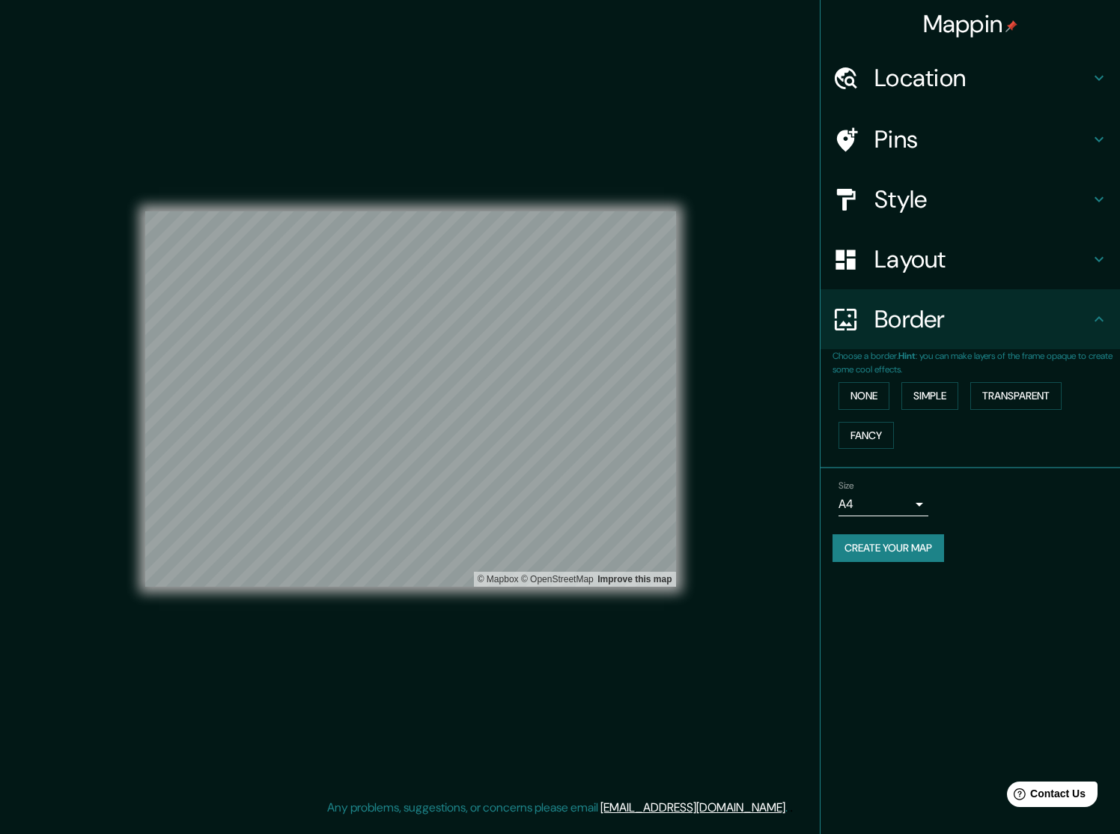
click at [912, 538] on button "Create your map" at bounding box center [889, 548] width 112 height 28
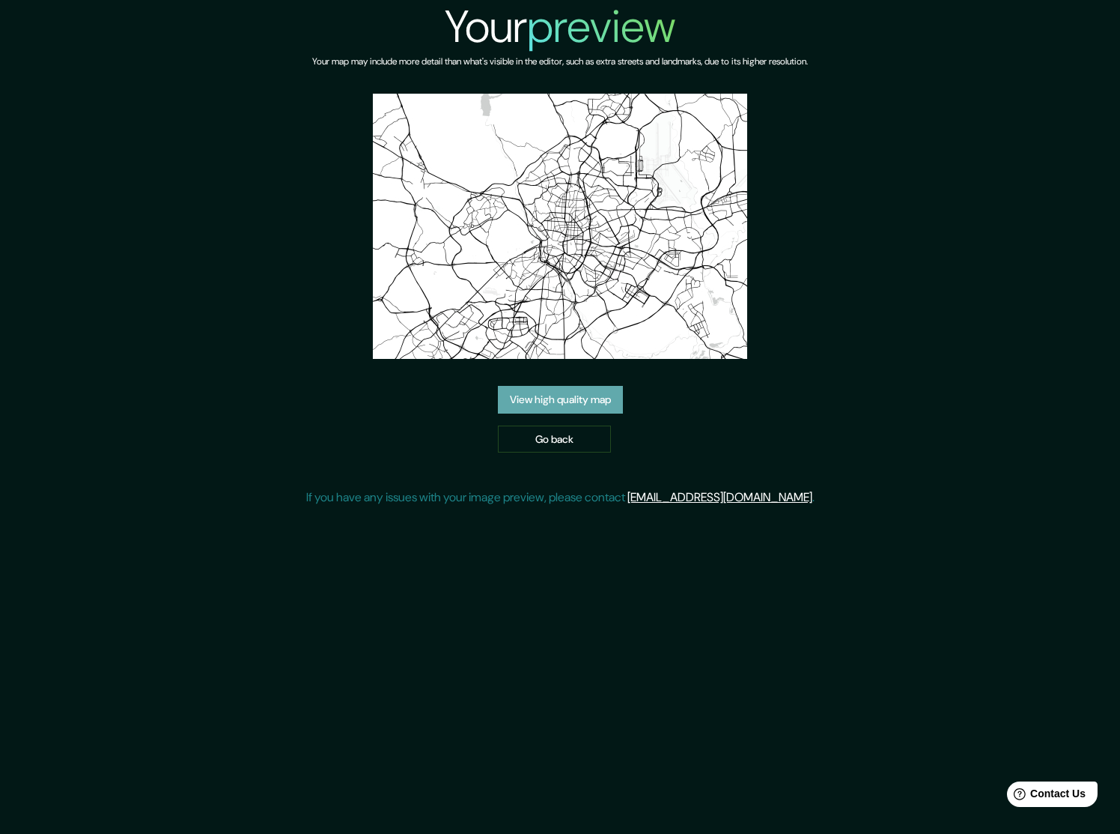
click at [613, 403] on link "View high quality map" at bounding box center [560, 400] width 125 height 28
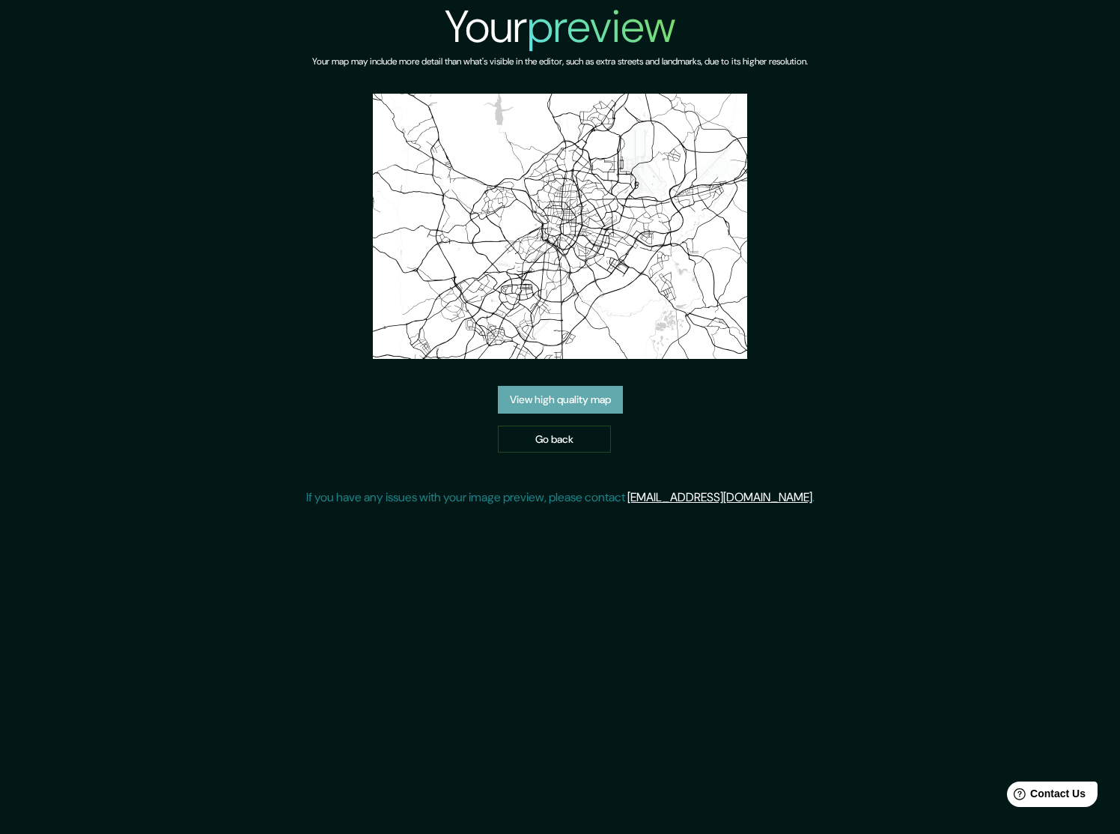
click at [588, 401] on link "View high quality map" at bounding box center [560, 400] width 125 height 28
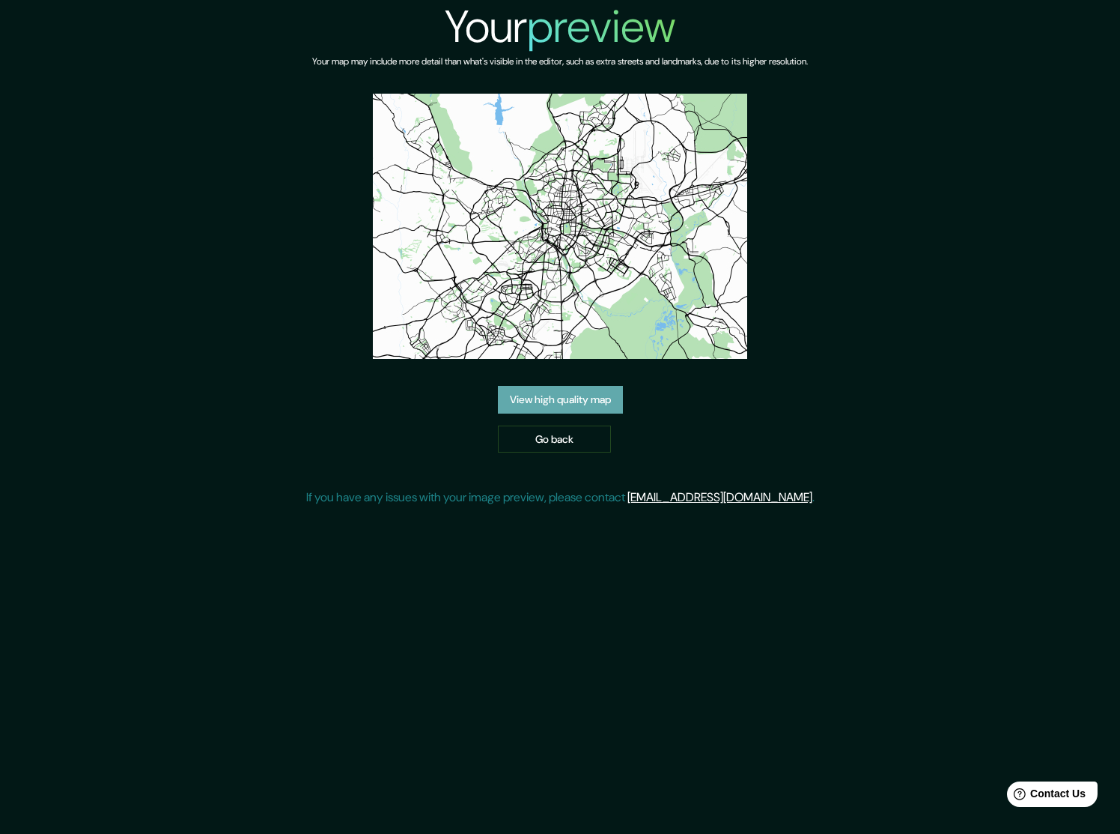
click at [556, 392] on link "View high quality map" at bounding box center [560, 400] width 125 height 28
